Goal: Navigation & Orientation: Find specific page/section

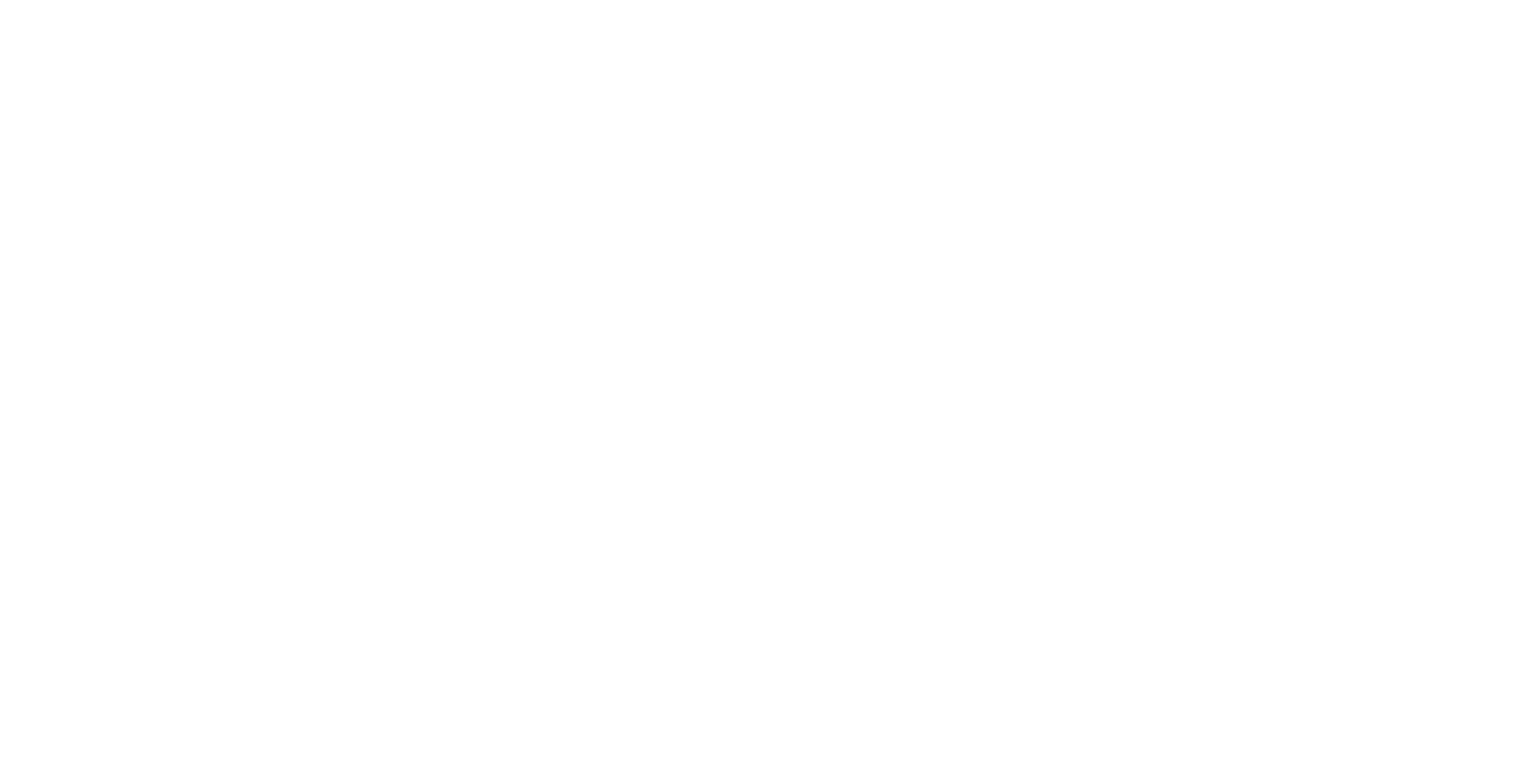
click at [381, 350] on div at bounding box center [758, 392] width 1516 height 784
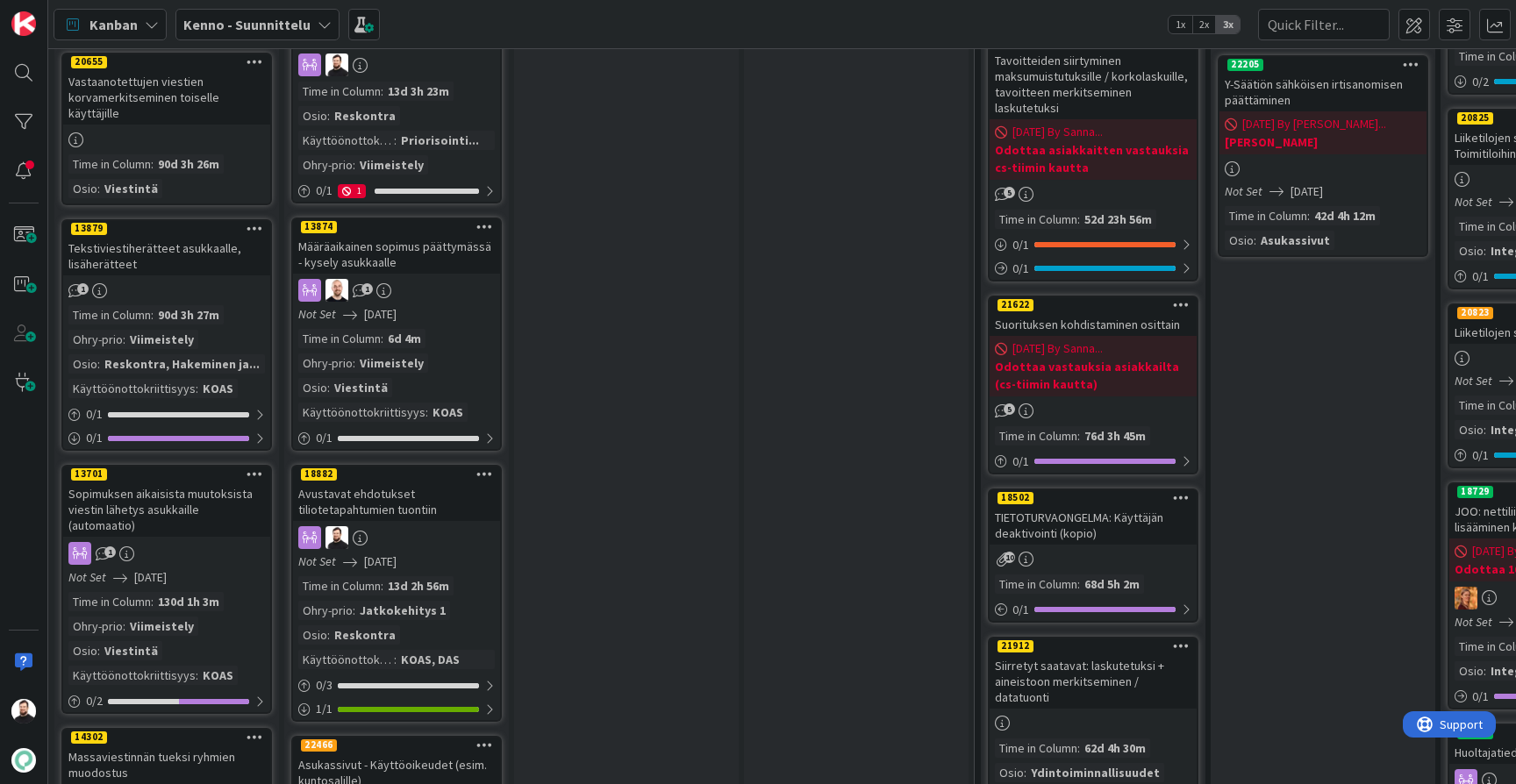
click at [361, 483] on div "Avustavat ehdotukset tiliotetapahtumien tuontiin" at bounding box center [396, 502] width 207 height 38
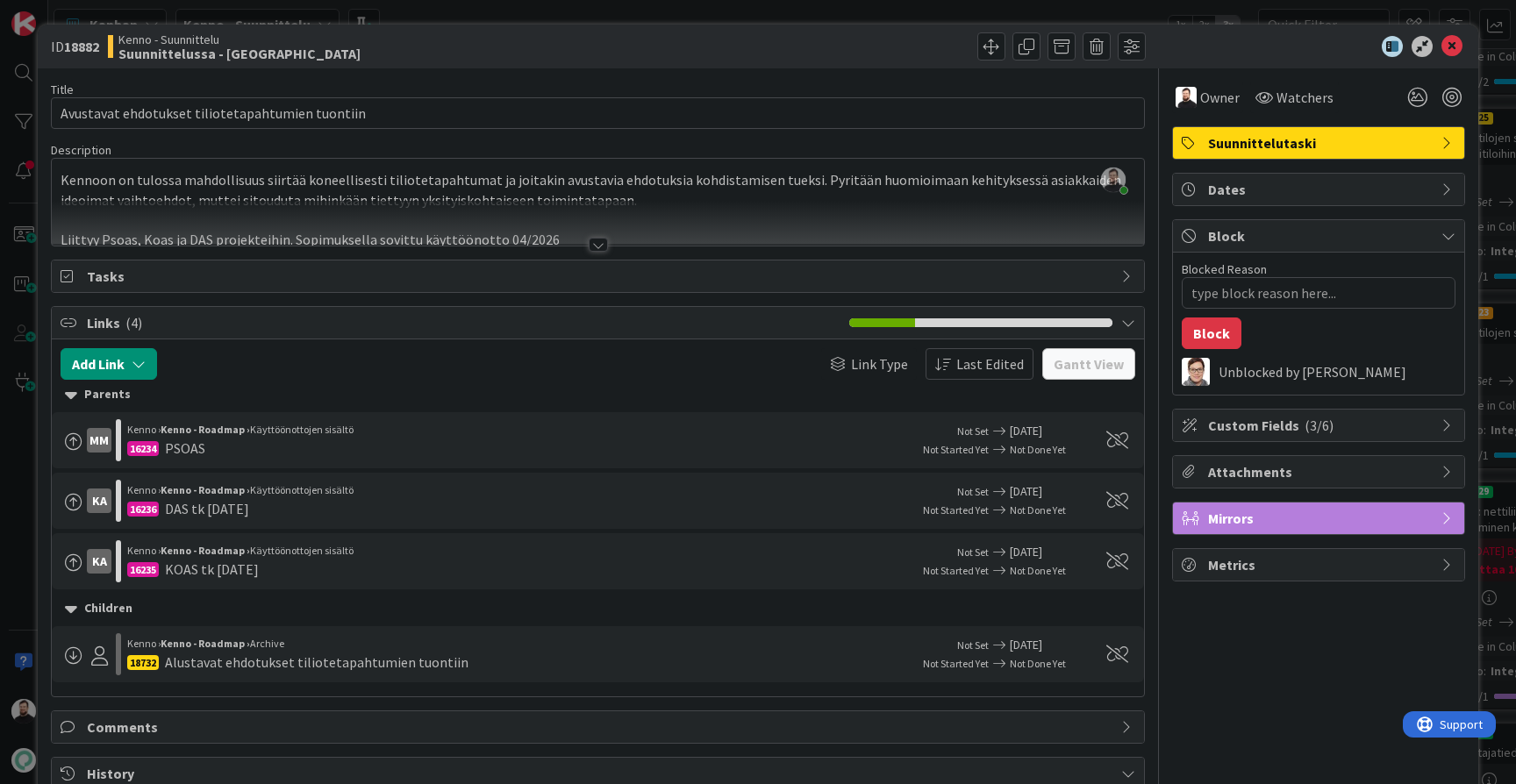
click at [607, 246] on div at bounding box center [598, 244] width 19 height 14
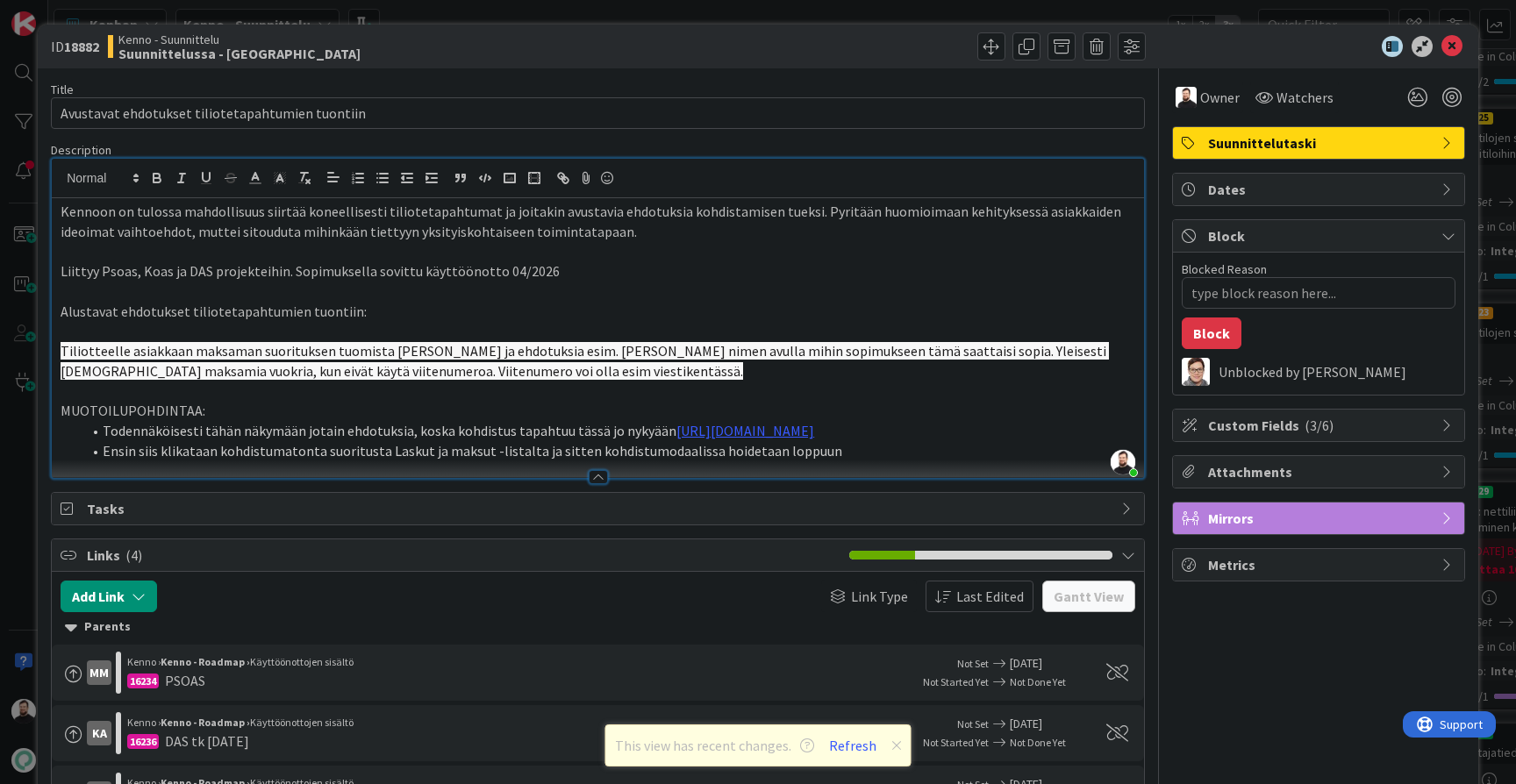
type textarea "x"
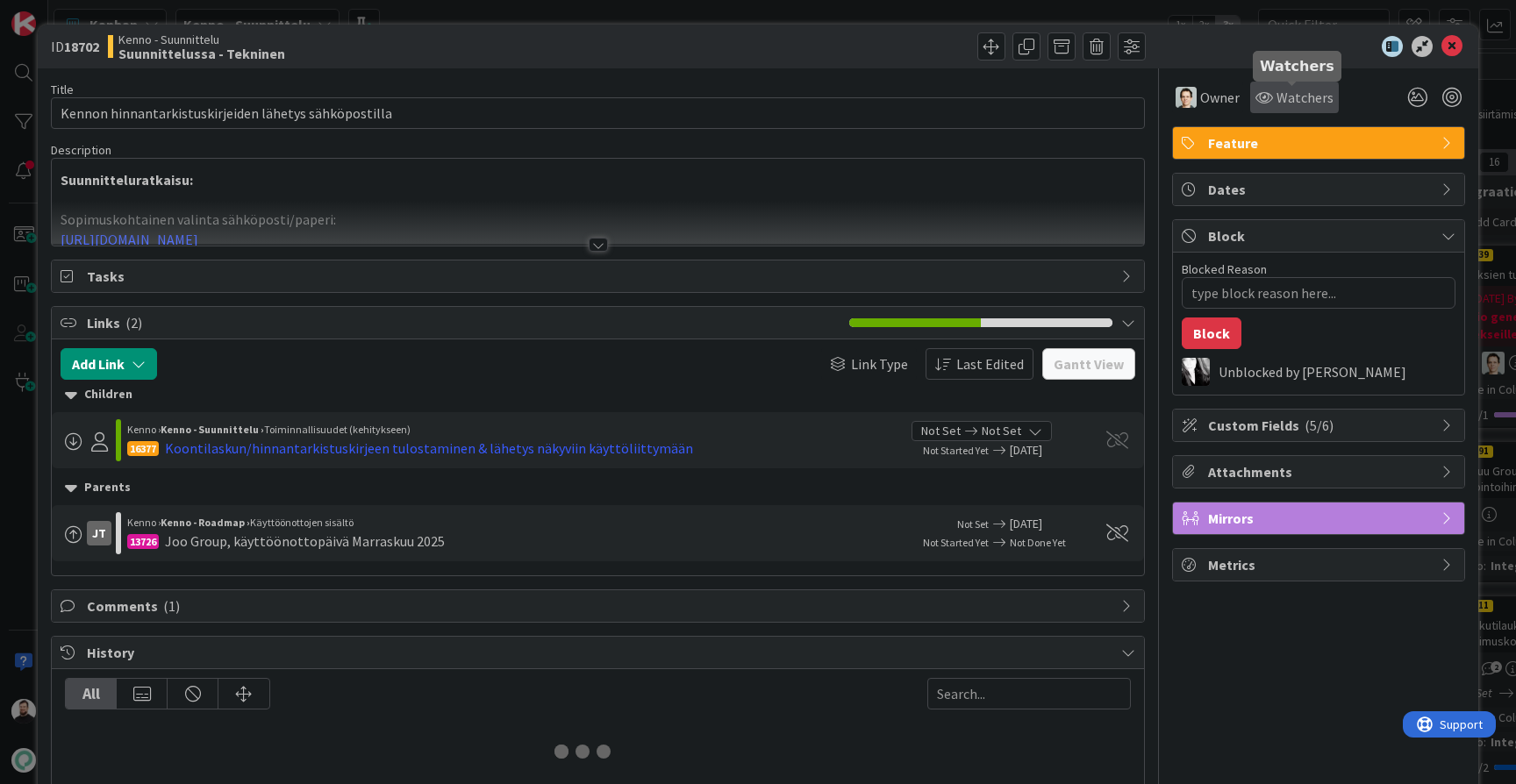
click at [1276, 96] on span "Watchers" at bounding box center [1304, 97] width 57 height 21
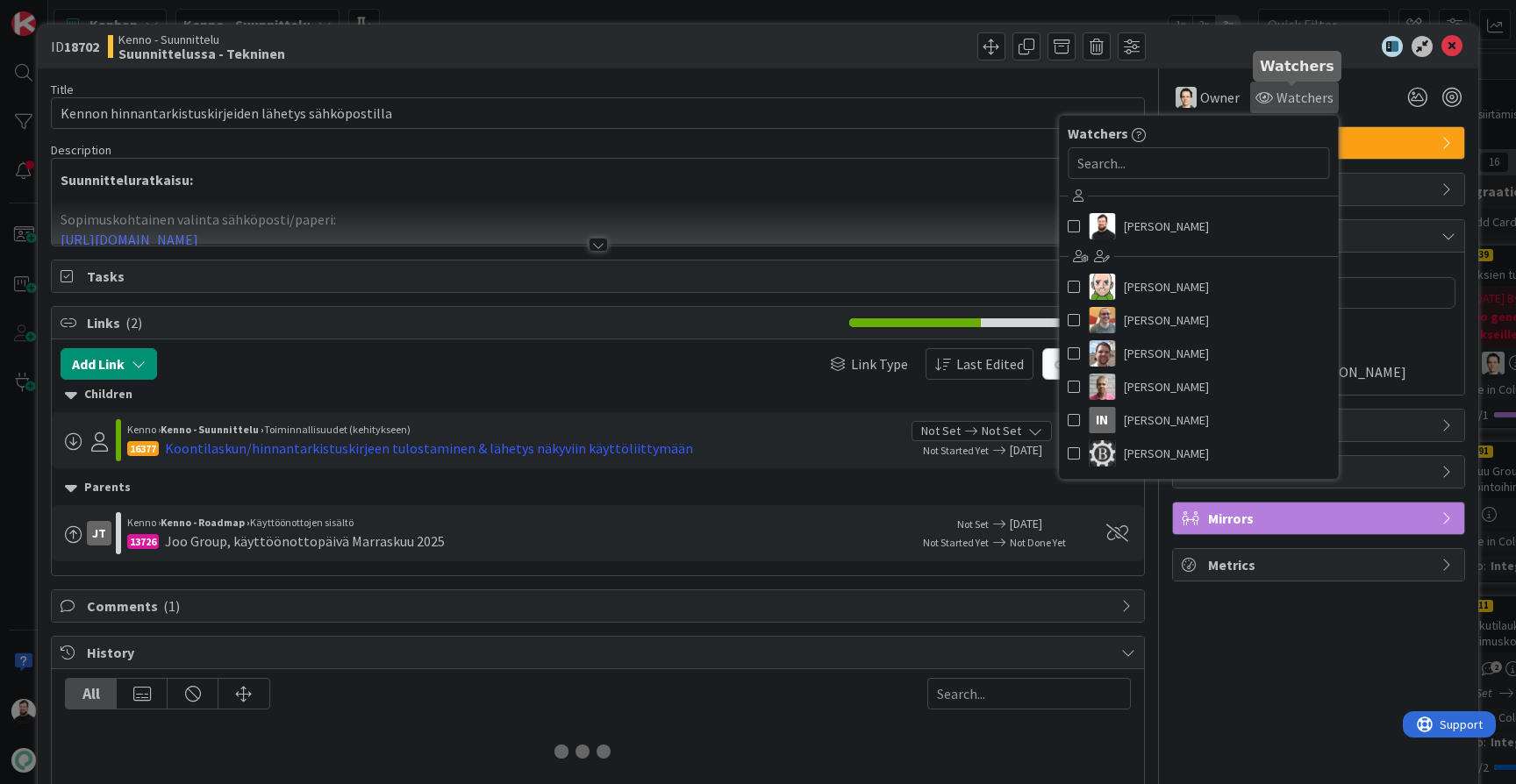
click at [1276, 96] on span "Watchers" at bounding box center [1304, 97] width 57 height 21
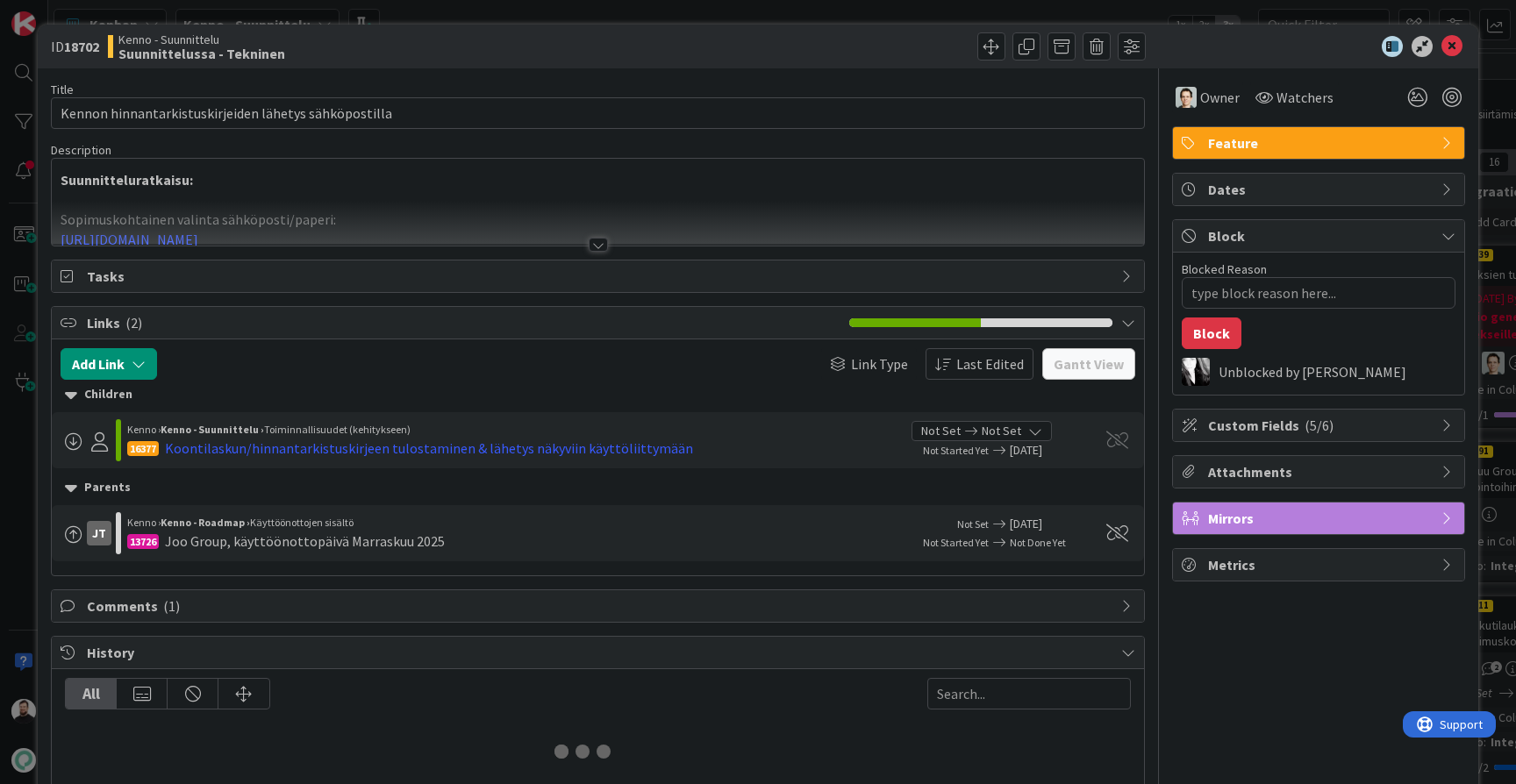
click at [597, 246] on div at bounding box center [598, 244] width 19 height 14
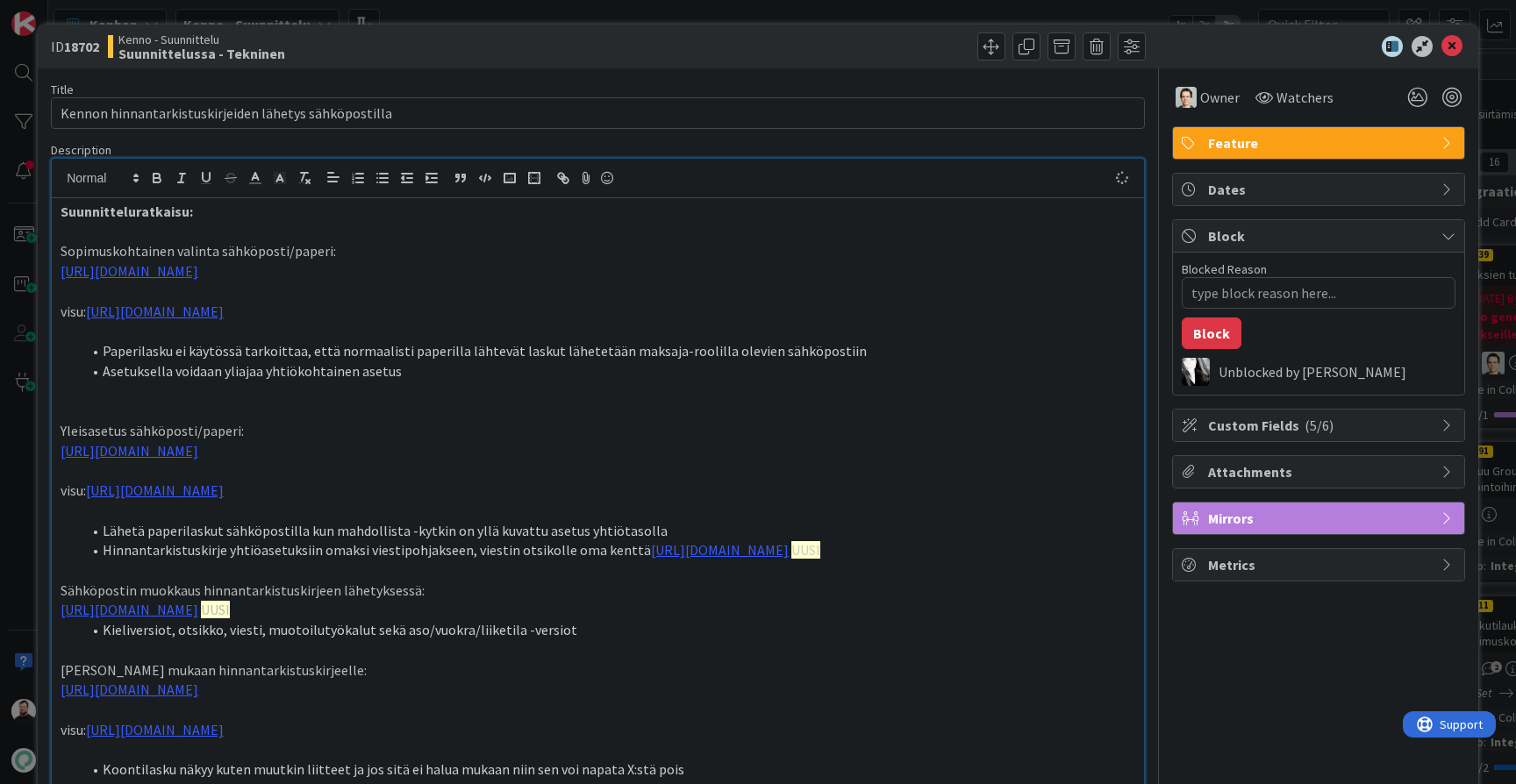
type textarea "x"
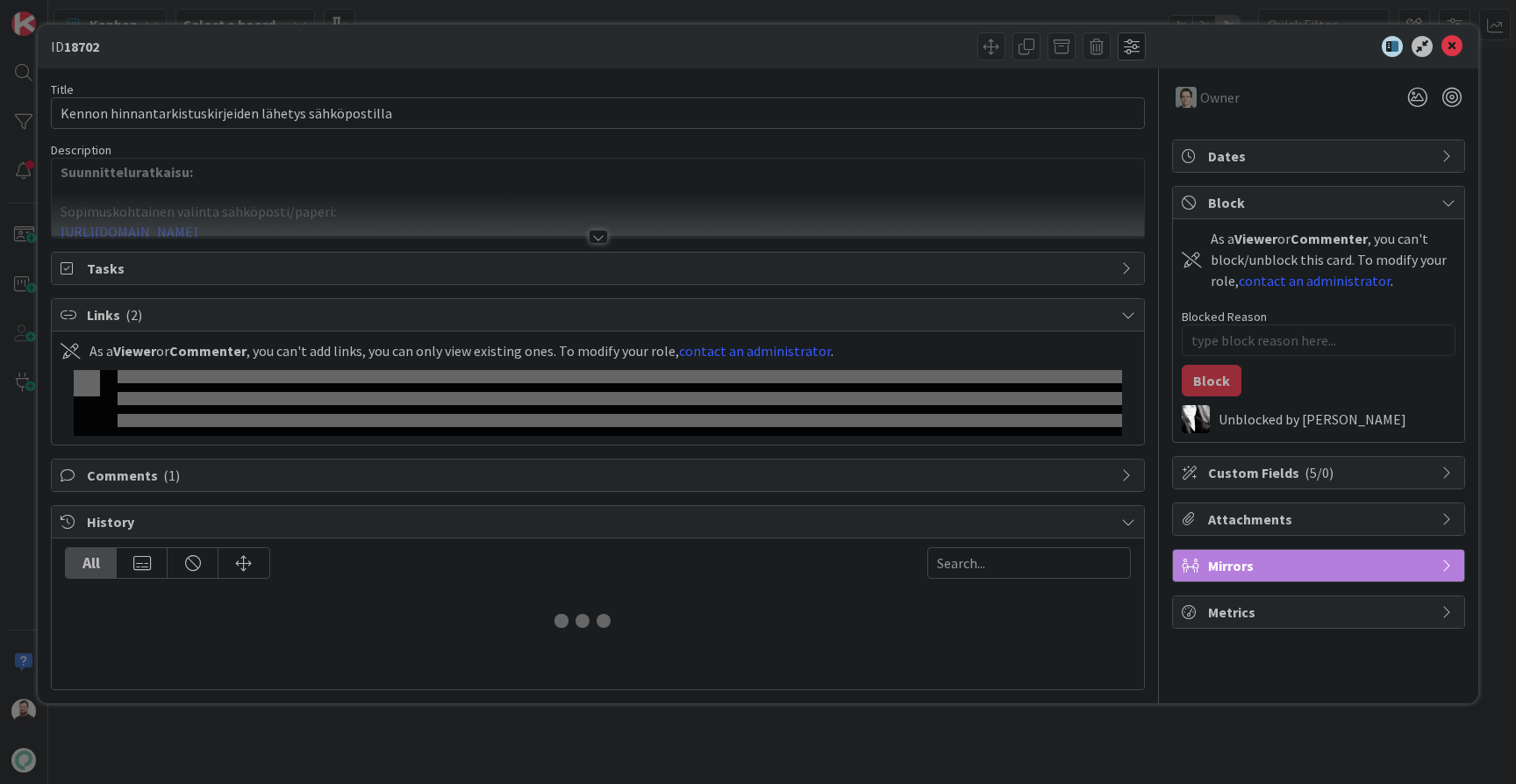
click at [600, 236] on div at bounding box center [598, 236] width 19 height 14
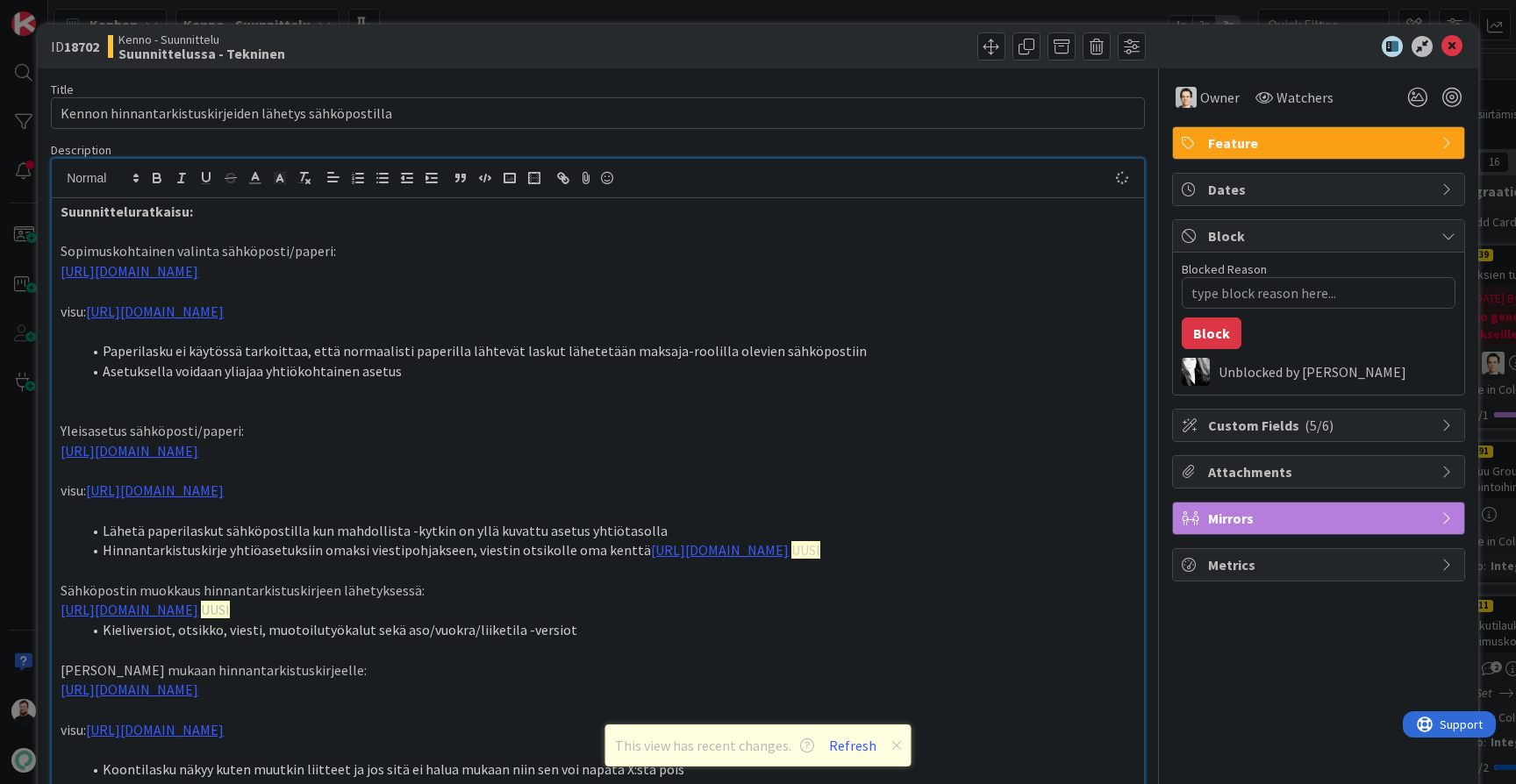
type textarea "x"
click at [26, 417] on div "ID 18702 Kenno - Suunnittelu Suunnittelussa - Tekninen Title 53 / 128 Kennon hi…" at bounding box center [758, 392] width 1516 height 784
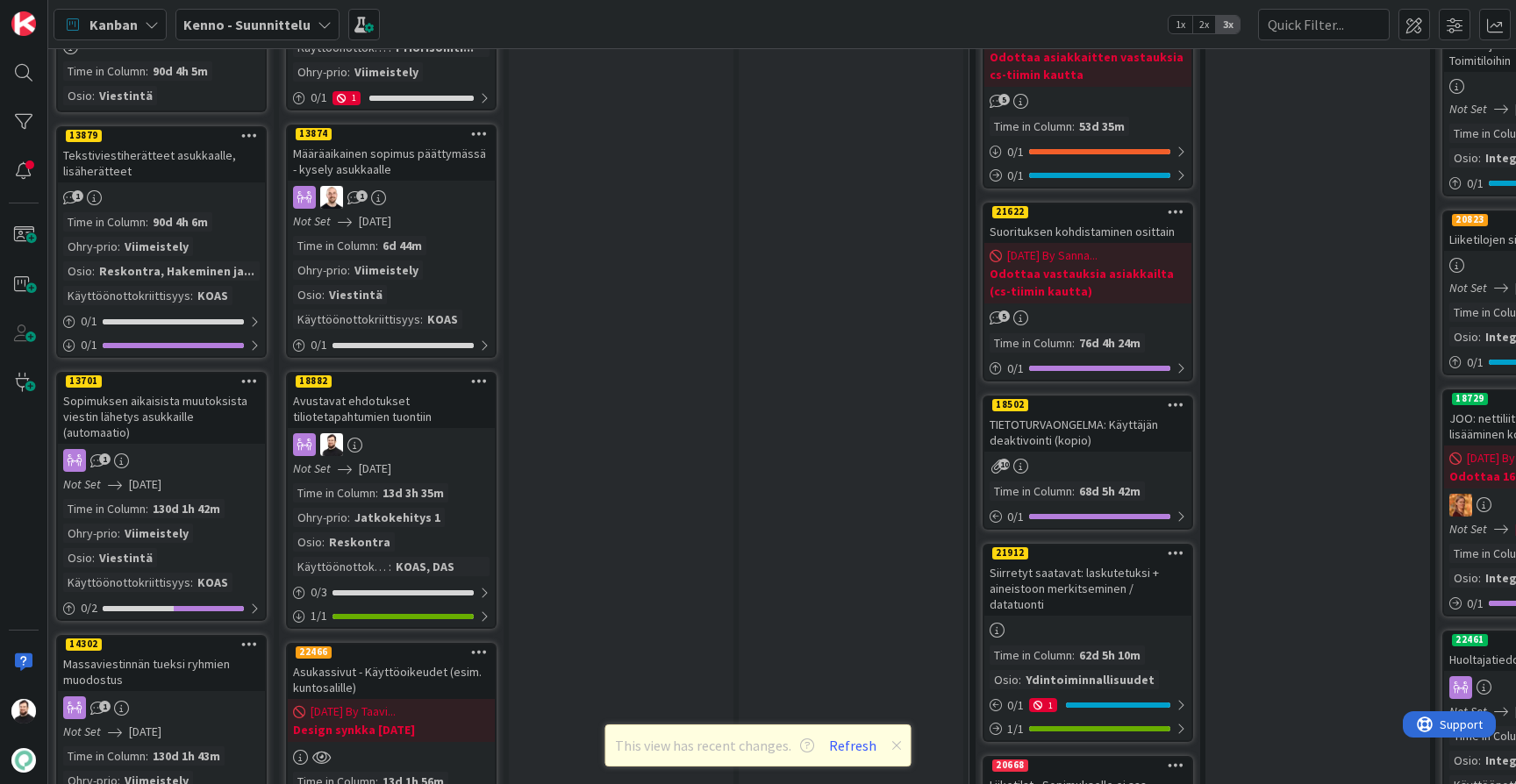
scroll to position [1530, 5]
click at [847, 750] on button "Refresh" at bounding box center [852, 745] width 59 height 23
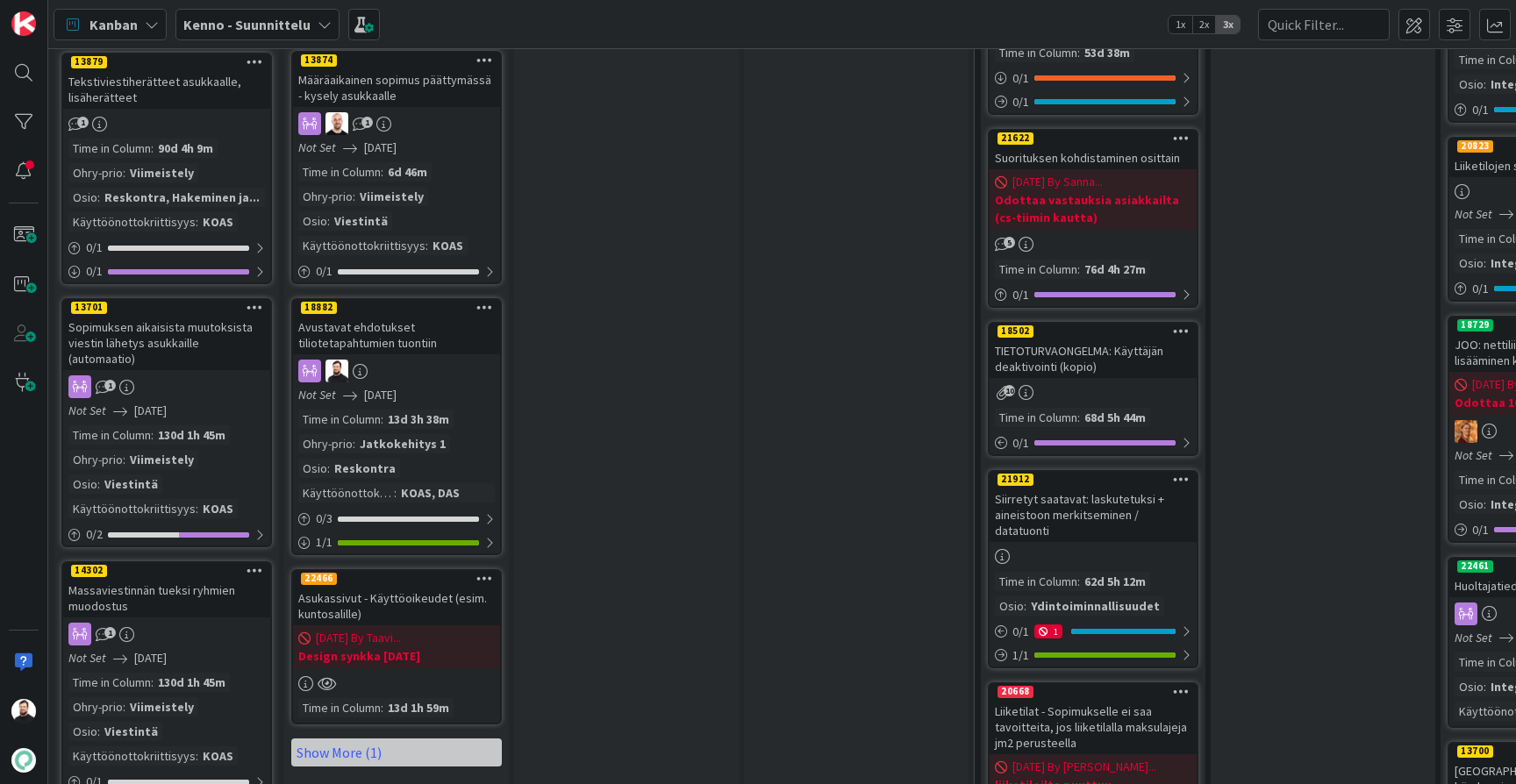
scroll to position [1603, 0]
click at [319, 738] on link "Show More (1)" at bounding box center [396, 752] width 211 height 28
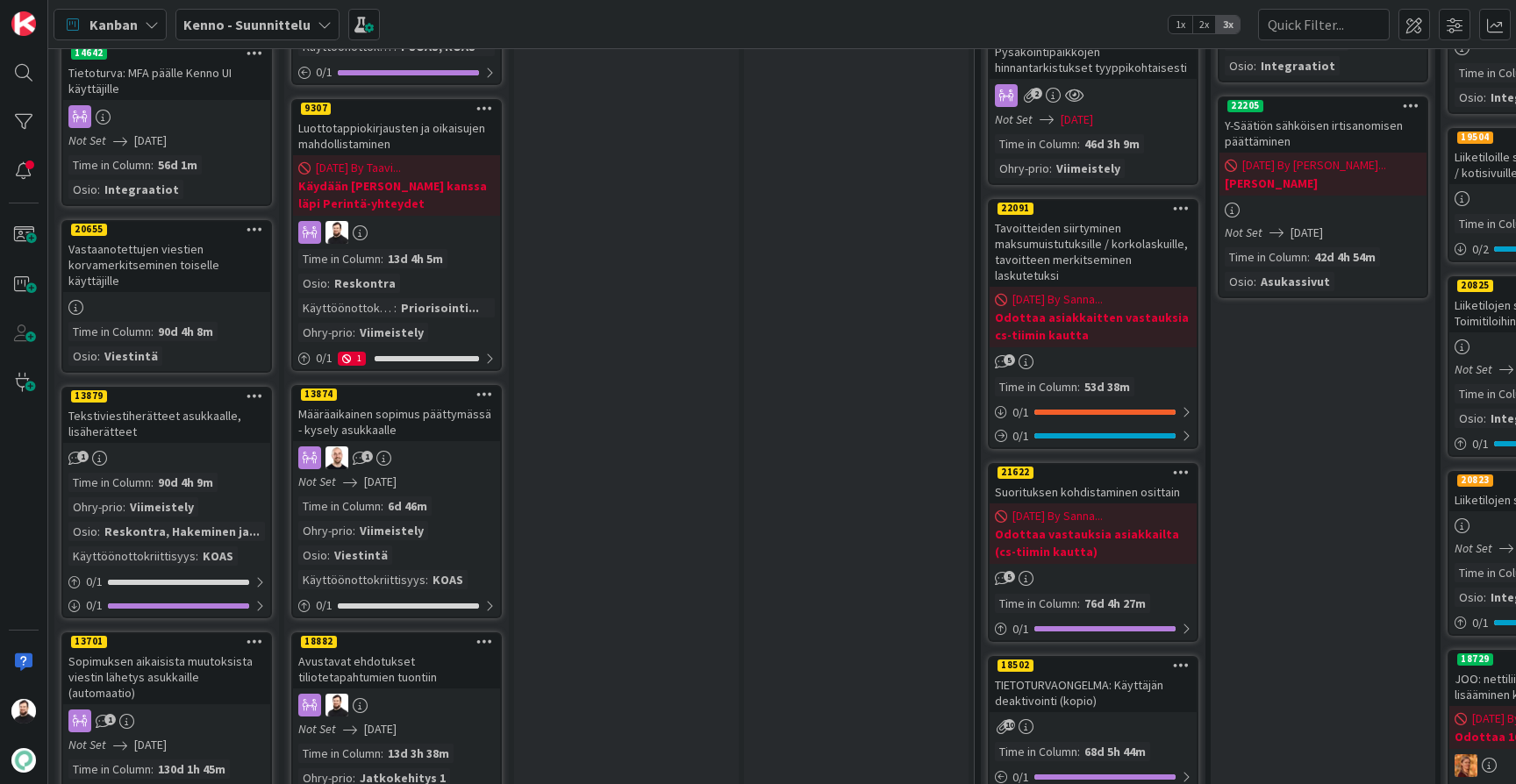
scroll to position [1073, 0]
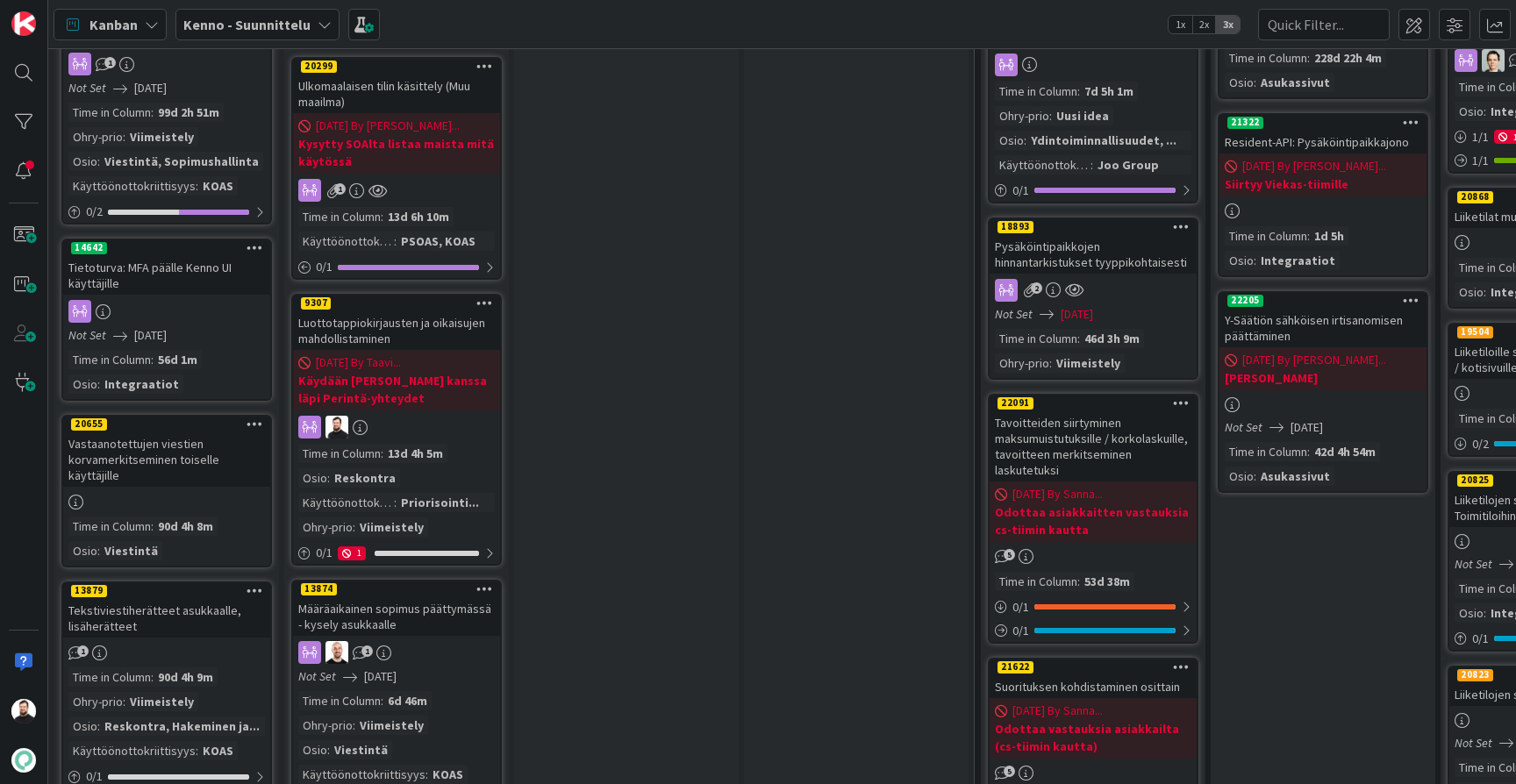
click at [360, 311] on div "Luottotappiokirjausten ja oikaisujen mahdollistaminen" at bounding box center [396, 330] width 207 height 38
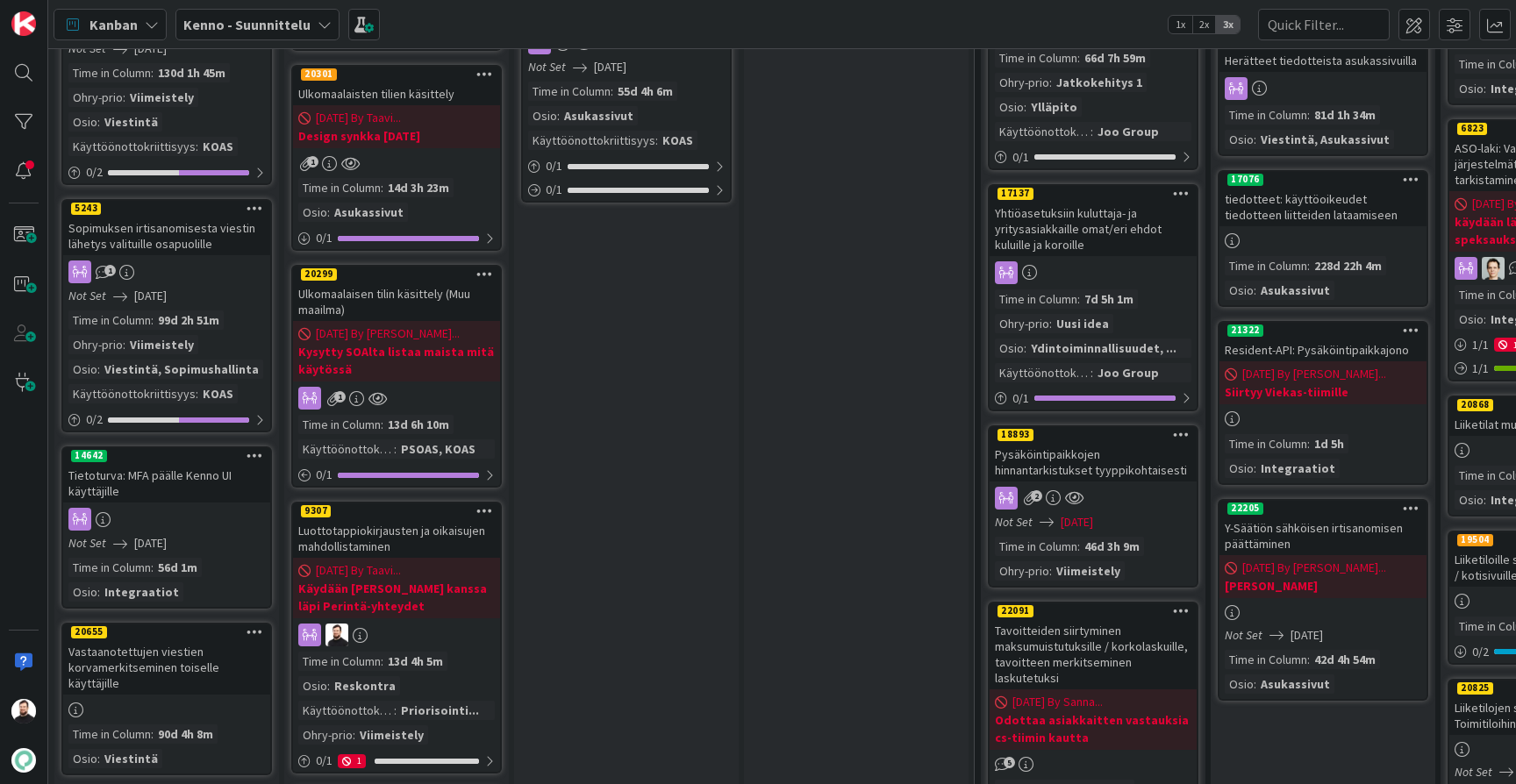
click at [400, 282] on div "Ulkomaalaisen tilin käsittely (Muu maailma)" at bounding box center [396, 301] width 207 height 38
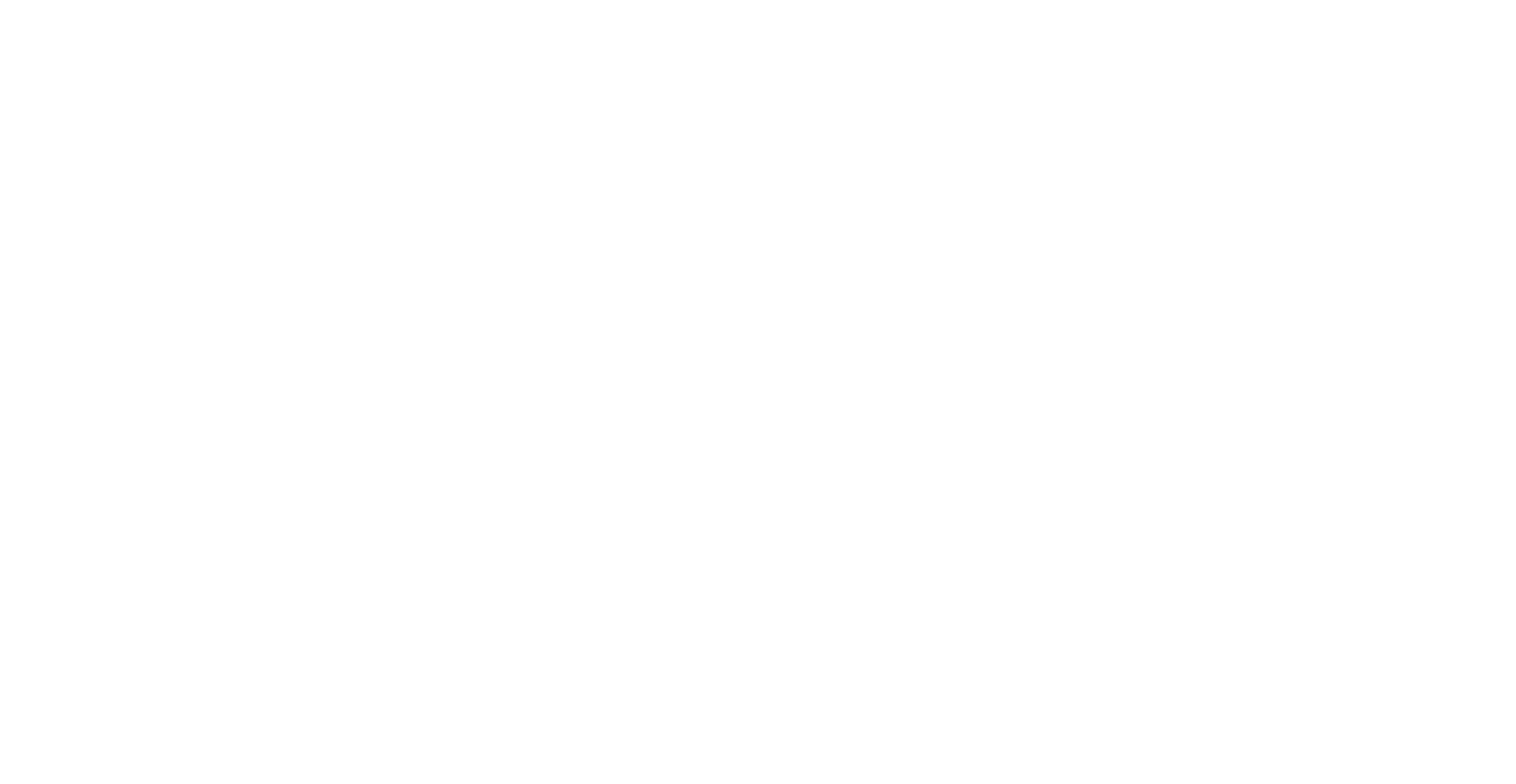
click at [1097, 0] on div at bounding box center [758, 392] width 1516 height 784
